Goal: Task Accomplishment & Management: Use online tool/utility

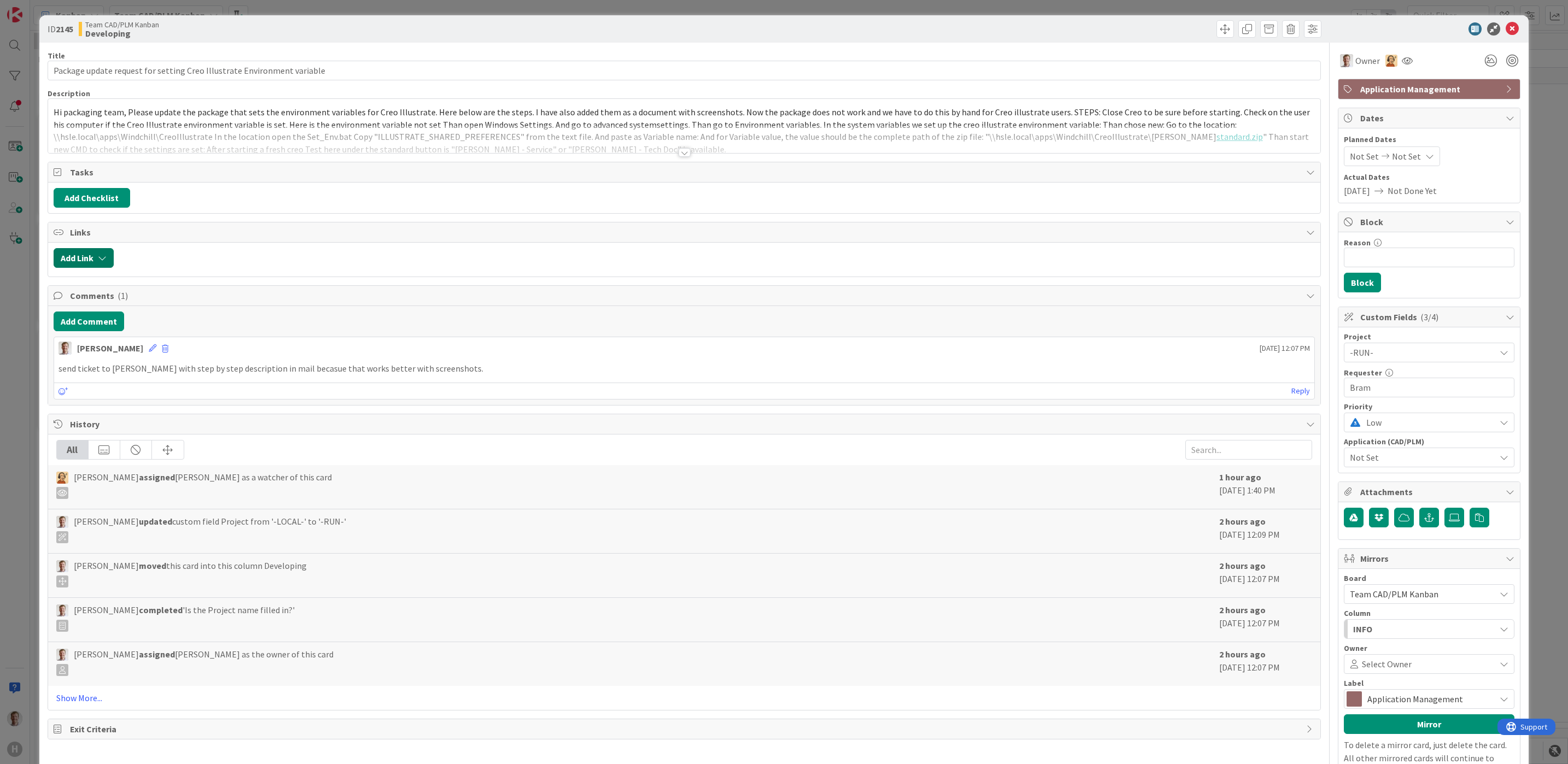
click at [71, 256] on button "Add Link" at bounding box center [84, 257] width 60 height 19
click at [77, 304] on div "New" at bounding box center [98, 301] width 76 height 19
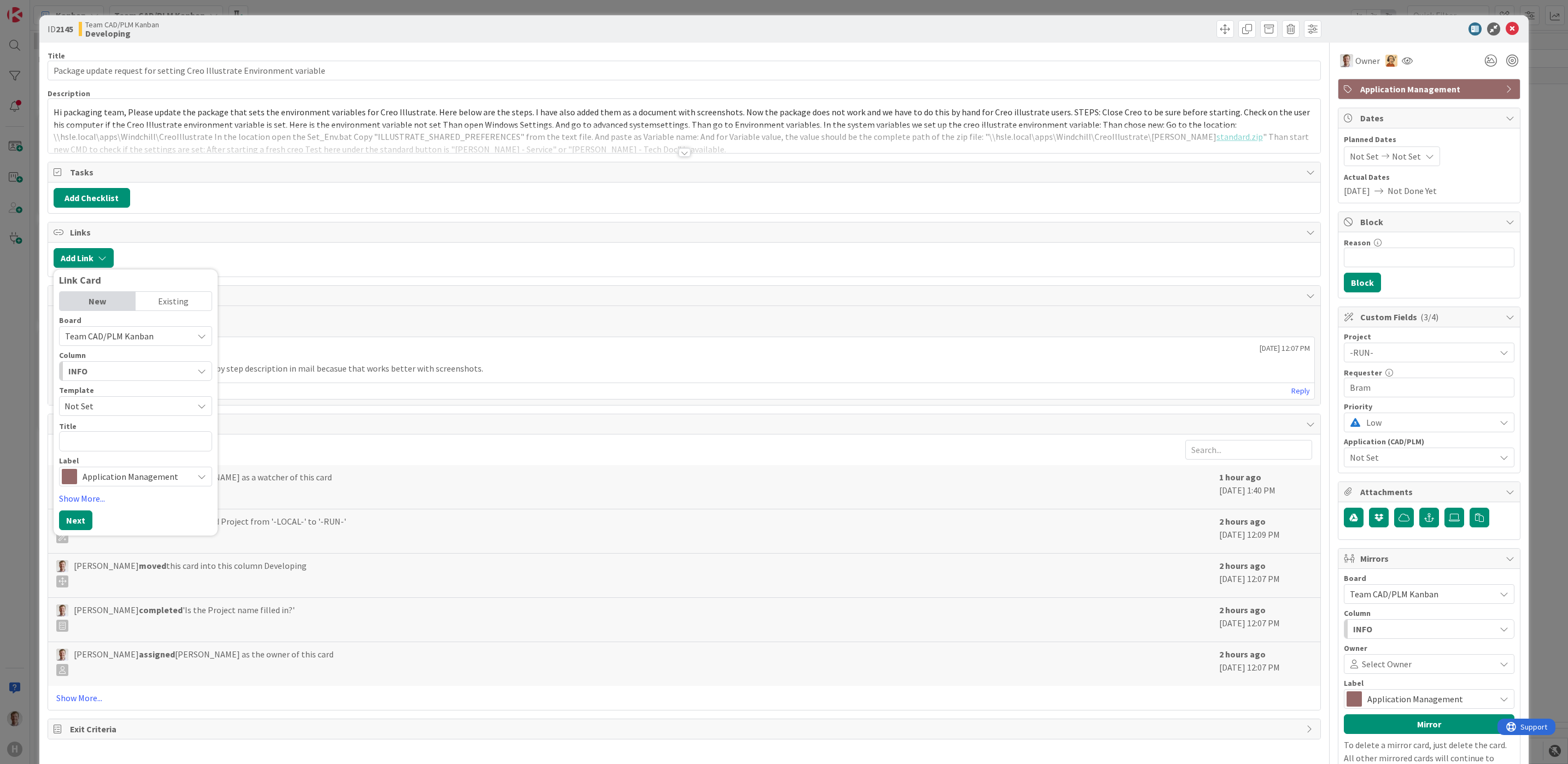
click at [118, 439] on textarea at bounding box center [136, 441] width 153 height 20
click at [338, 250] on div "Add Link Link Card New Existing Board Team CAD/PLM Kanban Column INFO Template …" at bounding box center [684, 259] width 1273 height 34
click at [54, 114] on span "Hi packaging team, Please update the package that sets the environment variable…" at bounding box center [683, 125] width 1258 height 36
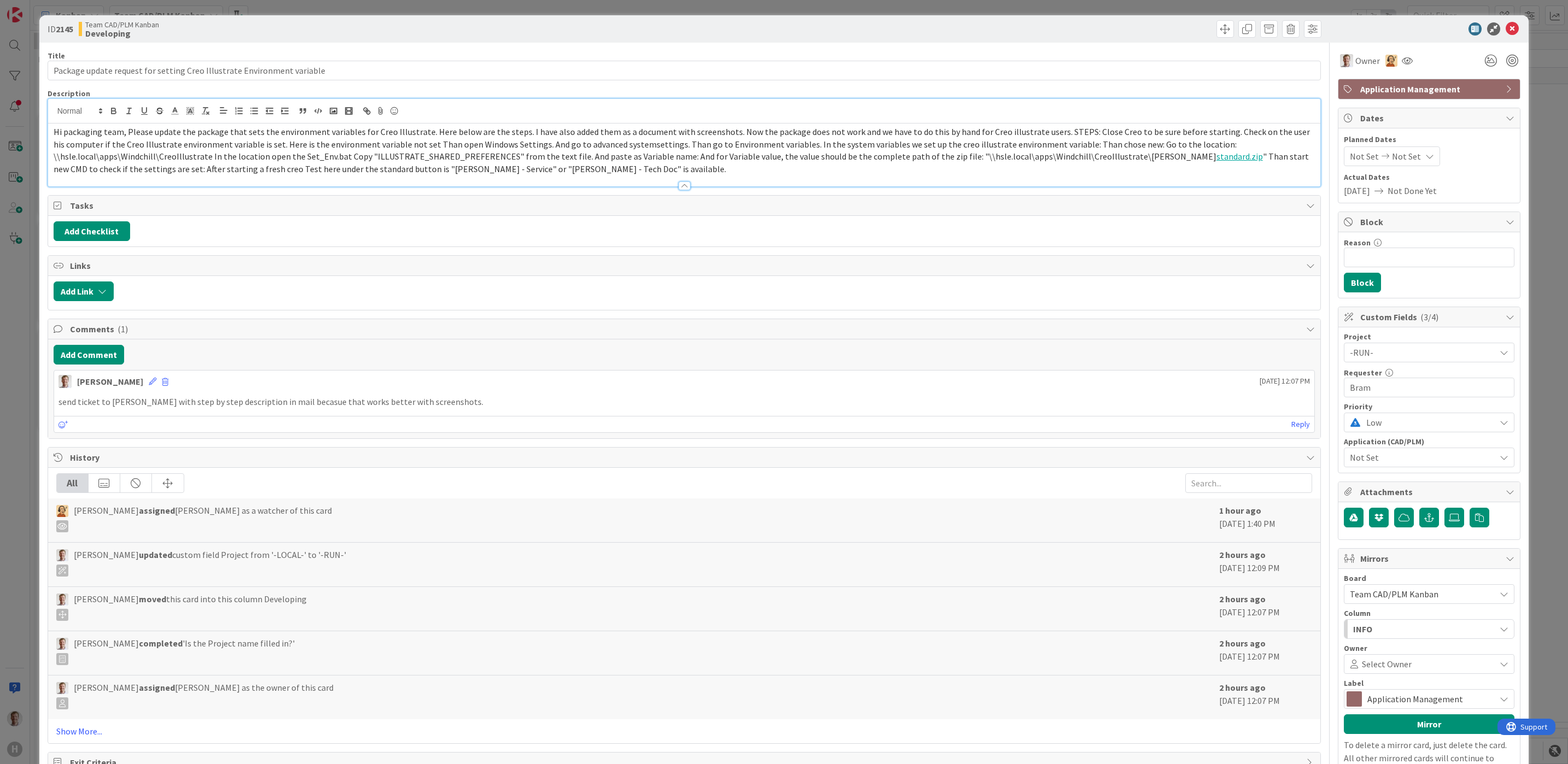
click at [48, 135] on div "Hi packaging team, Please update the package that sets the environment variable…" at bounding box center [684, 155] width 1273 height 63
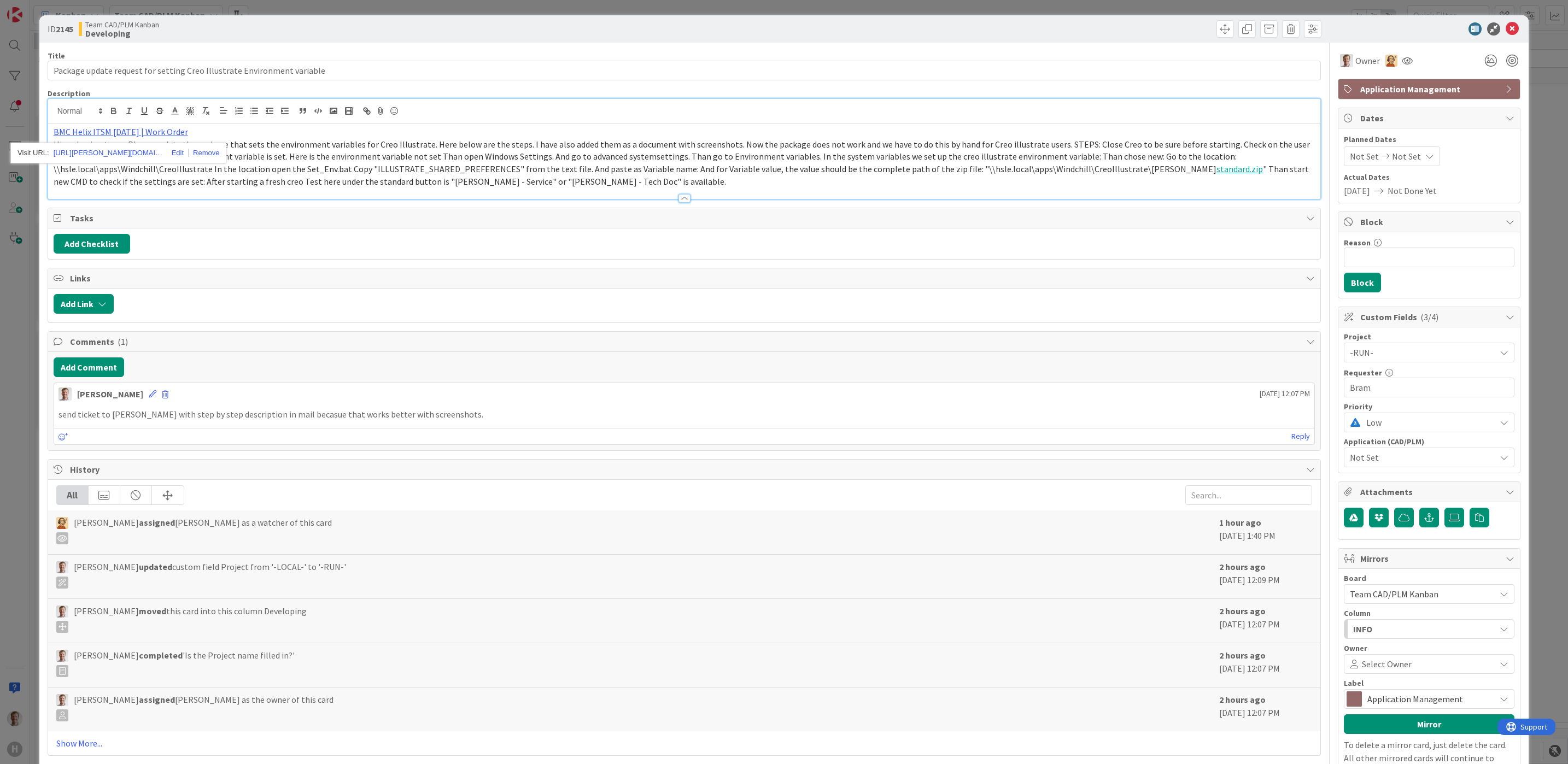
click at [1016, 32] on div at bounding box center [1004, 29] width 635 height 17
click at [579, 188] on div at bounding box center [684, 194] width 1273 height 11
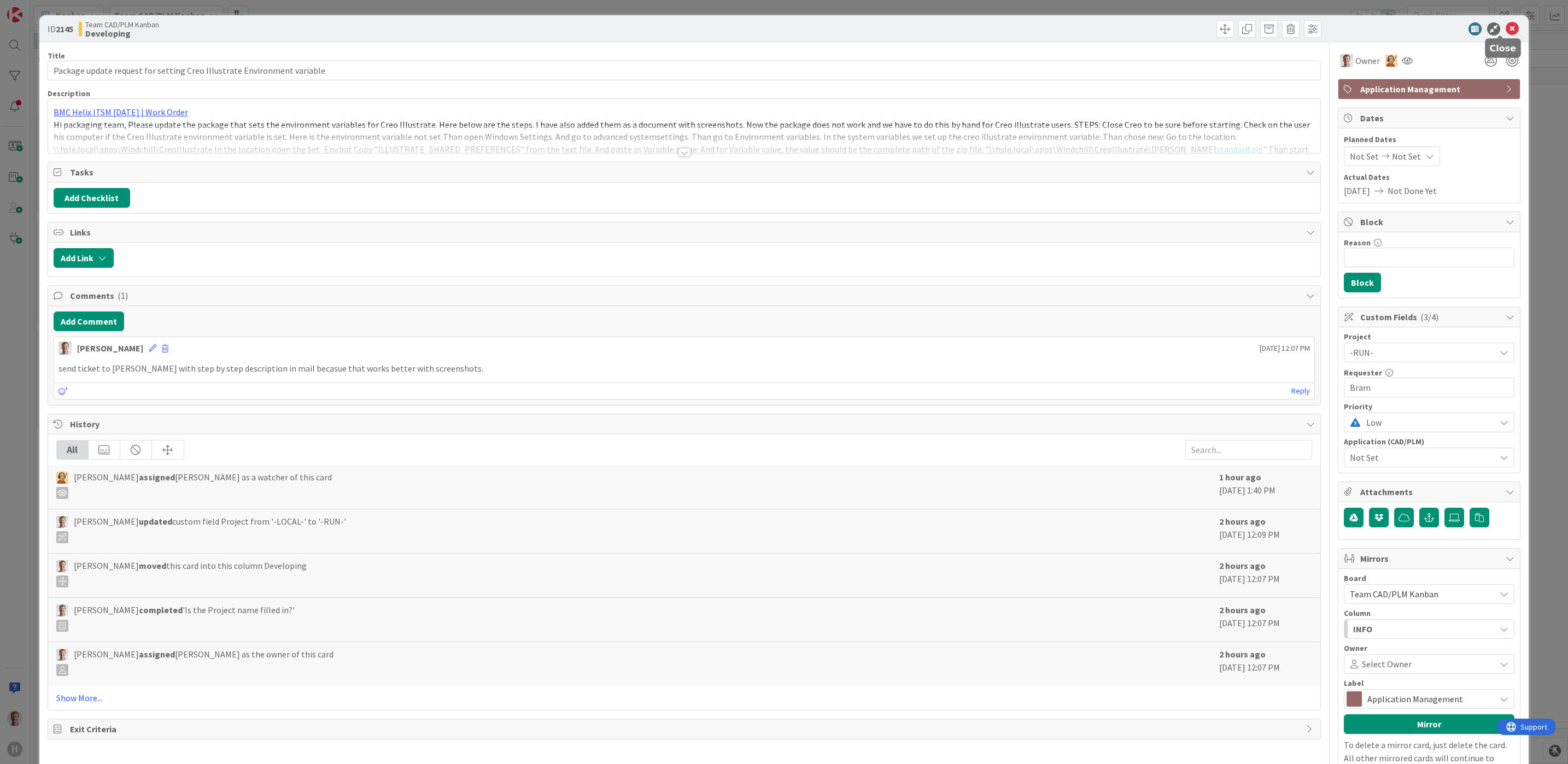
click at [1506, 24] on icon at bounding box center [1512, 29] width 13 height 13
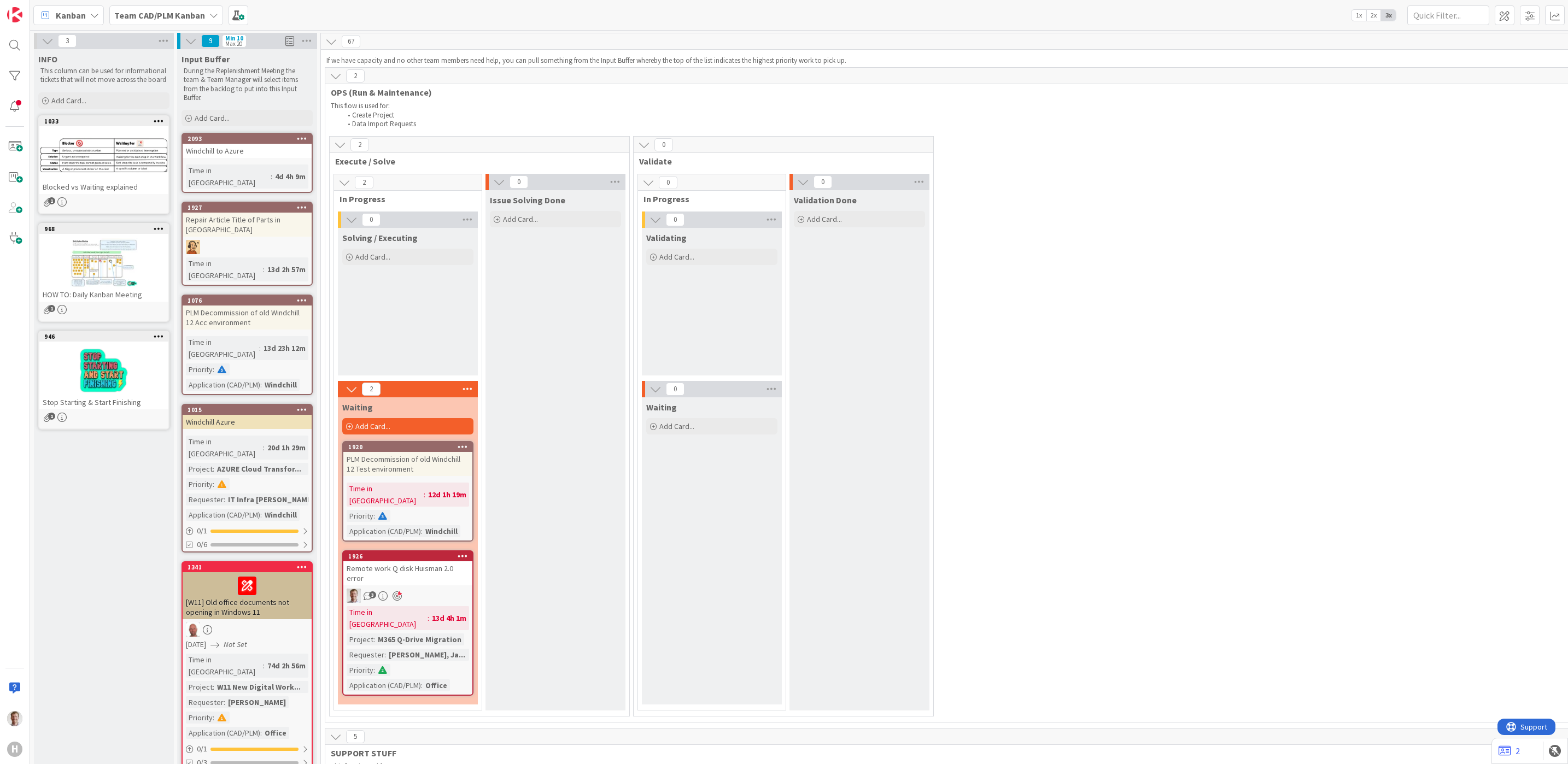
click at [1109, 315] on div "2 Execute / Solve 2 In Progress 0 Solving / Executing Add Card... 2 Waiting Add…" at bounding box center [1240, 429] width 1824 height 586
click at [1199, 176] on div "2 Execute / Solve 2 In Progress 0 Solving / Executing Add Card... 2 Waiting Add…" at bounding box center [1240, 429] width 1824 height 586
